Goal: Find specific page/section: Find specific page/section

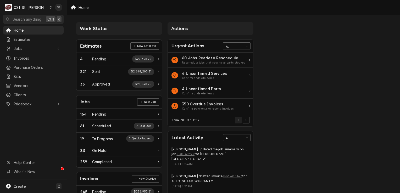
click at [40, 9] on div "C CSI St. [PERSON_NAME]" at bounding box center [28, 7] width 50 height 10
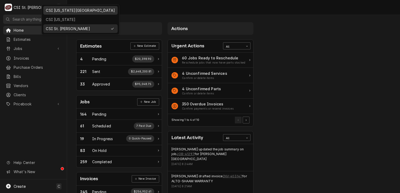
click at [61, 12] on div "CSI [US_STATE][GEOGRAPHIC_DATA]" at bounding box center [80, 10] width 69 height 5
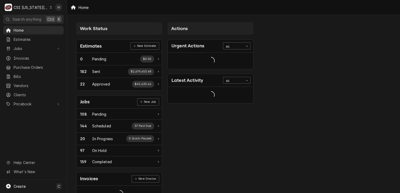
click at [40, 47] on span "Jobs" at bounding box center [34, 48] width 40 height 5
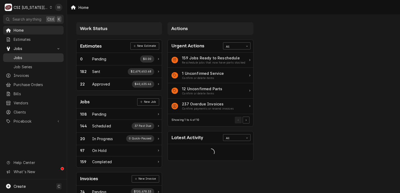
click at [35, 59] on div "Jobs" at bounding box center [33, 57] width 58 height 7
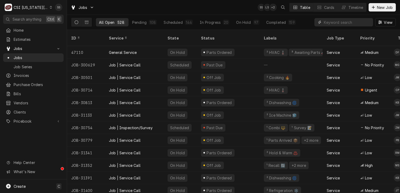
click at [332, 22] on input "Dynamic Content Wrapper" at bounding box center [347, 22] width 47 height 8
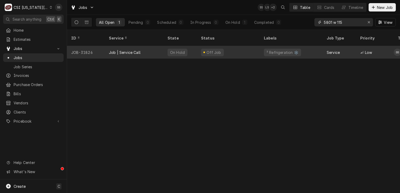
type input "5801 w 115"
click at [149, 46] on div "Job | Service Call" at bounding box center [134, 52] width 59 height 13
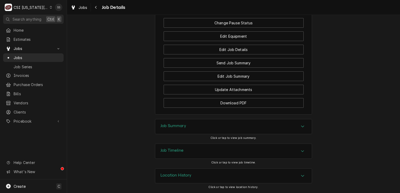
scroll to position [653, 0]
click at [234, 130] on div "Job Summary" at bounding box center [233, 126] width 156 height 15
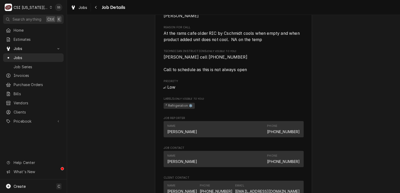
scroll to position [497, 0]
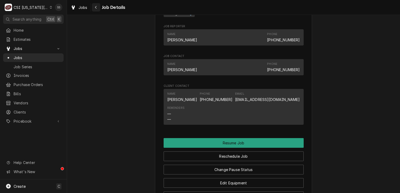
click at [95, 9] on icon "Navigate back" at bounding box center [96, 7] width 2 height 4
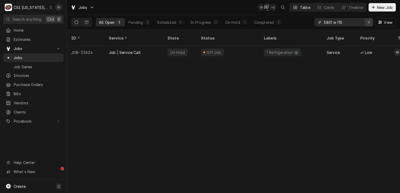
click at [369, 22] on icon "Erase input" at bounding box center [368, 22] width 3 height 4
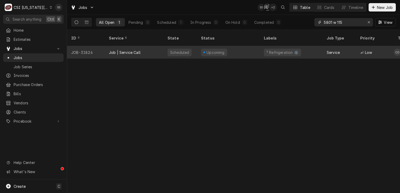
type input "5801 w 115"
click at [234, 50] on div "Upcoming" at bounding box center [228, 52] width 63 height 13
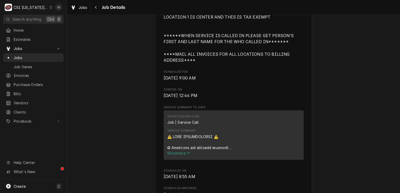
scroll to position [157, 0]
